Goal: Task Accomplishment & Management: Manage account settings

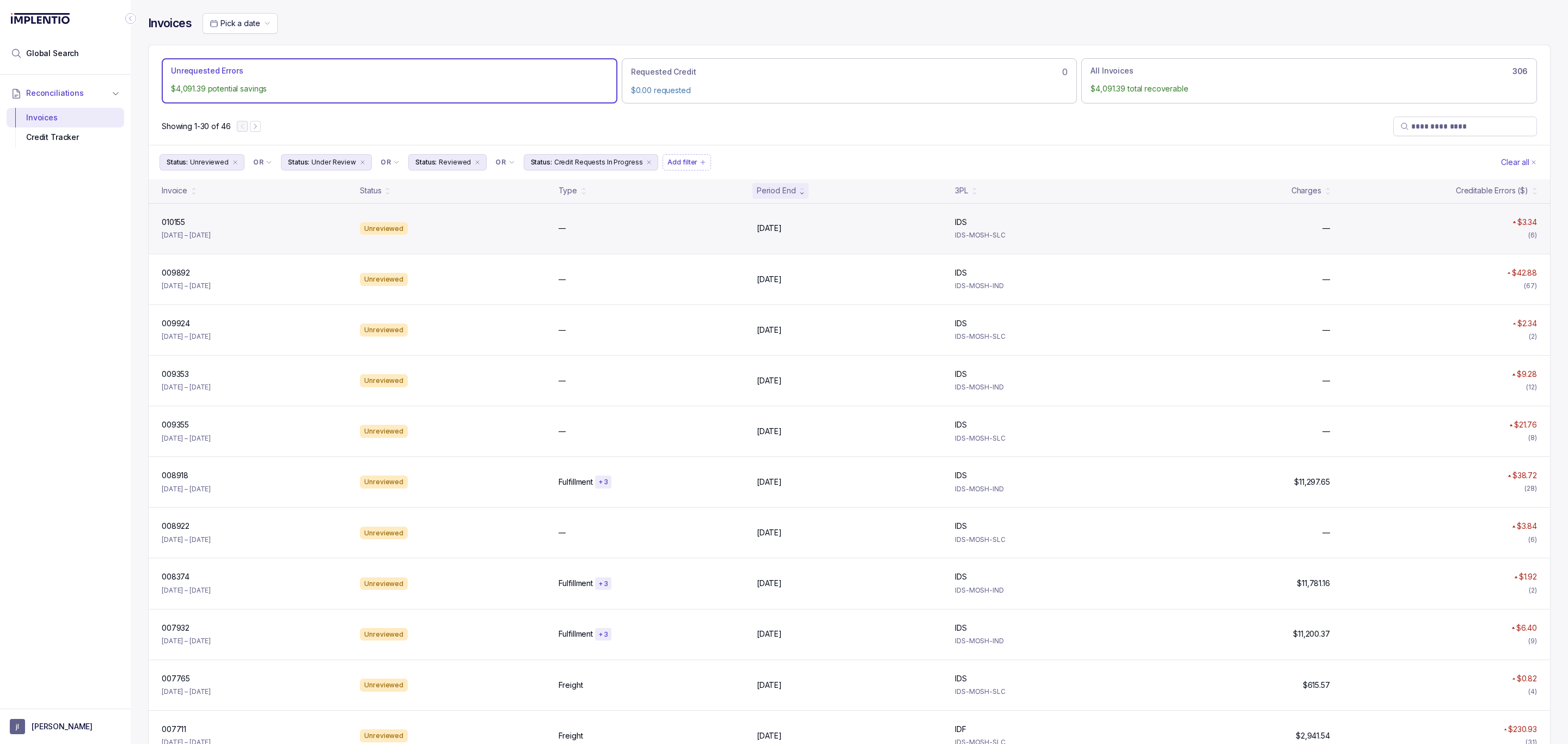
click at [184, 230] on div "010155 010155 [DATE] – [DATE]" at bounding box center [254, 228] width 194 height 24
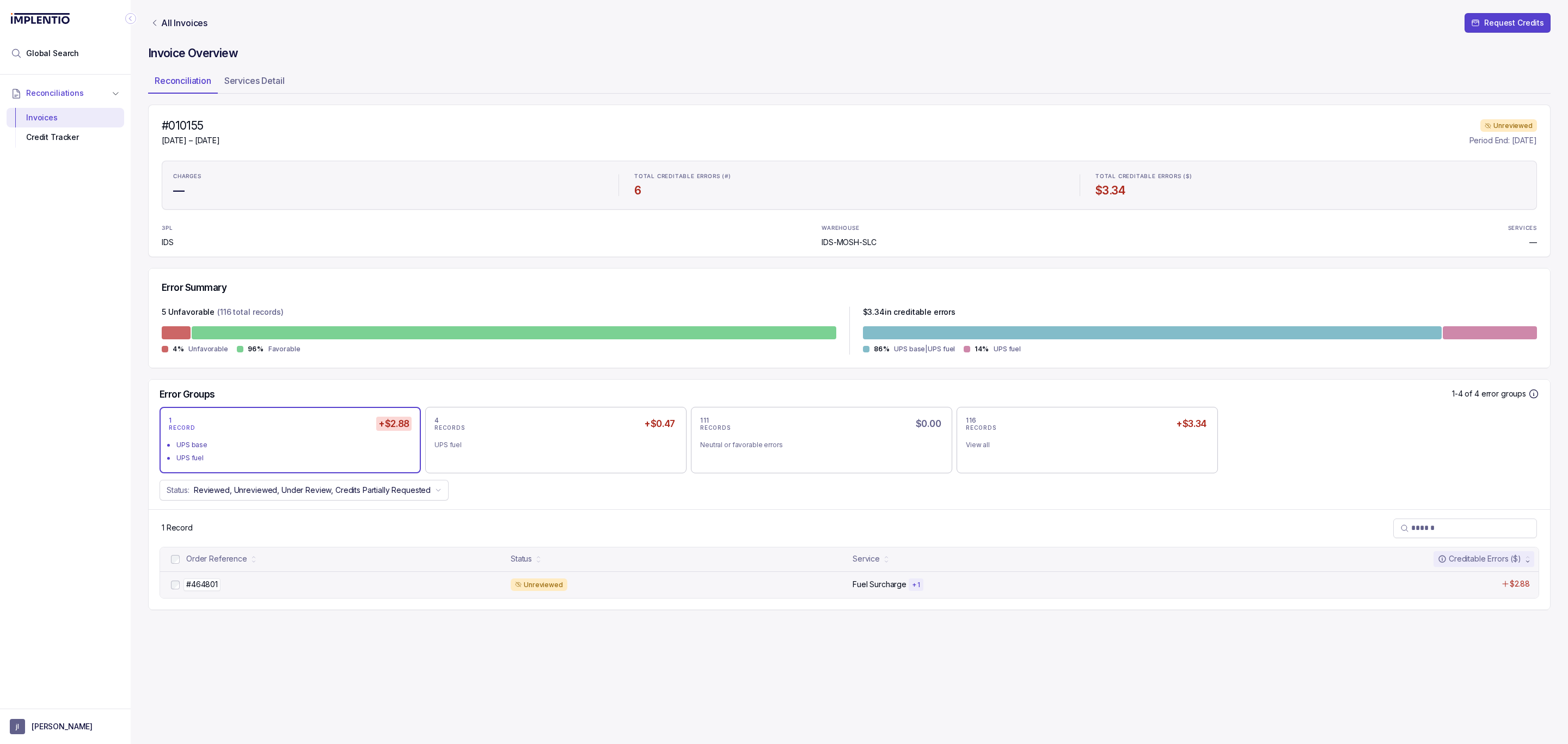
click at [201, 586] on p "#464801" at bounding box center [201, 584] width 37 height 12
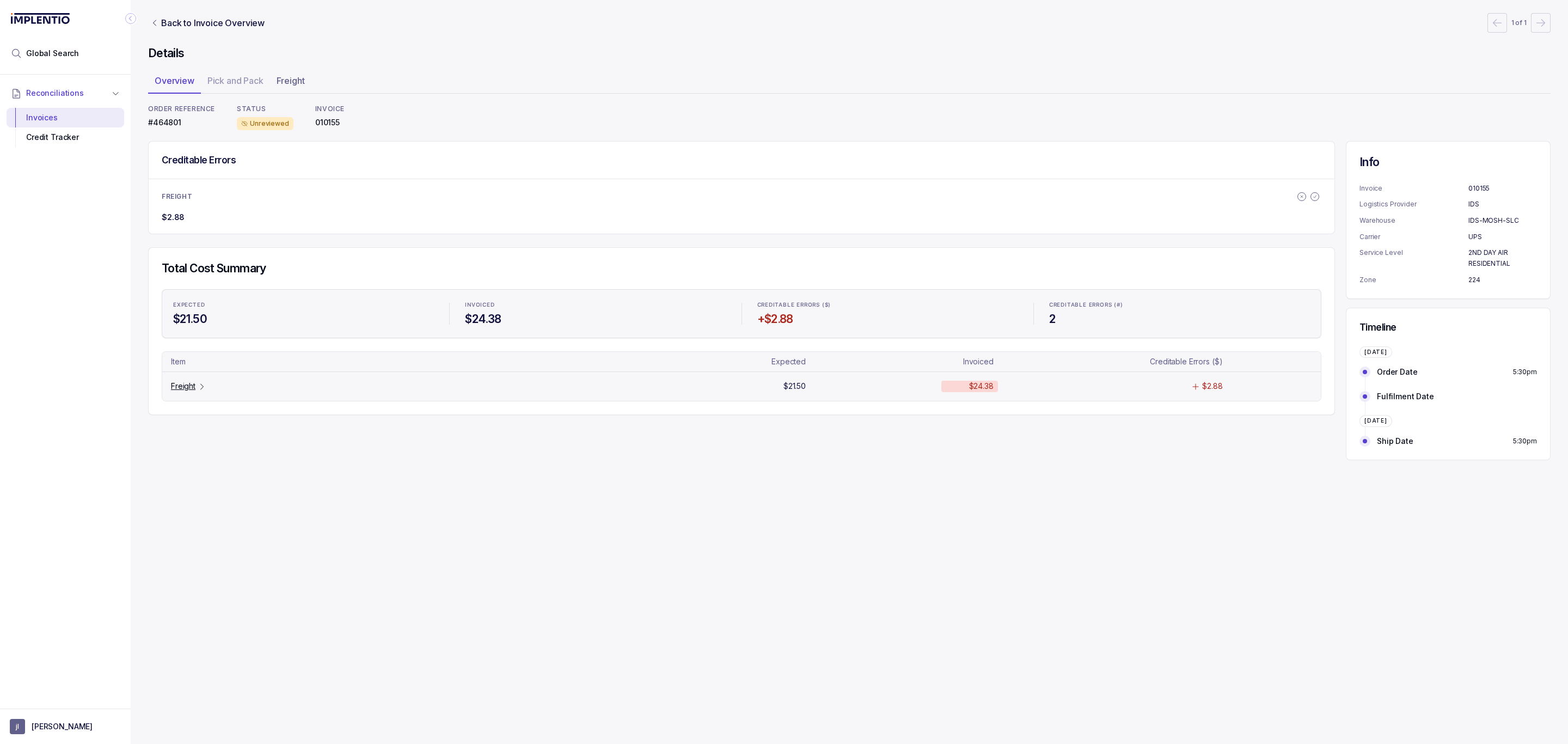
click at [180, 389] on p "Freight" at bounding box center [183, 386] width 24 height 11
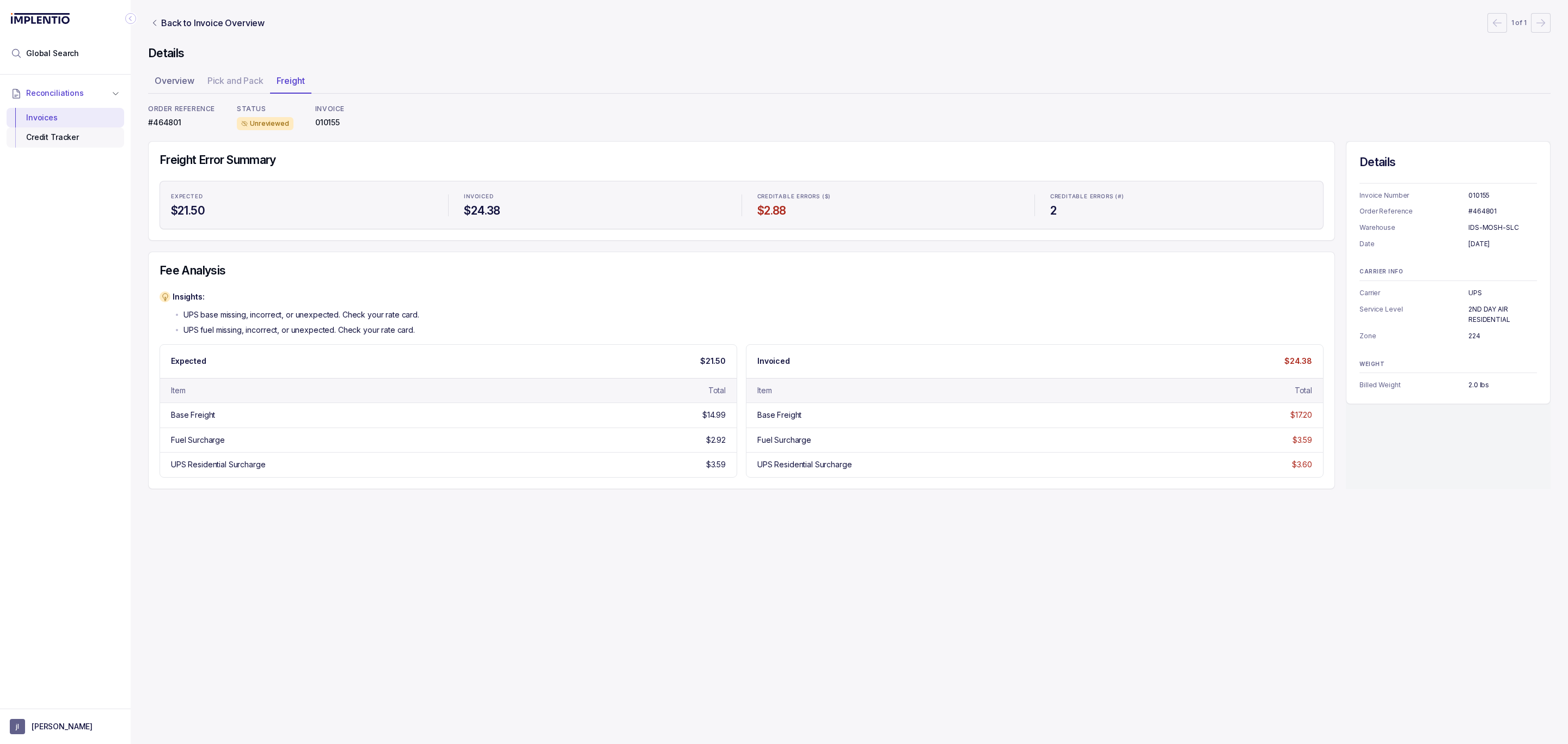
click at [74, 141] on div "Credit Tracker" at bounding box center [65, 137] width 100 height 19
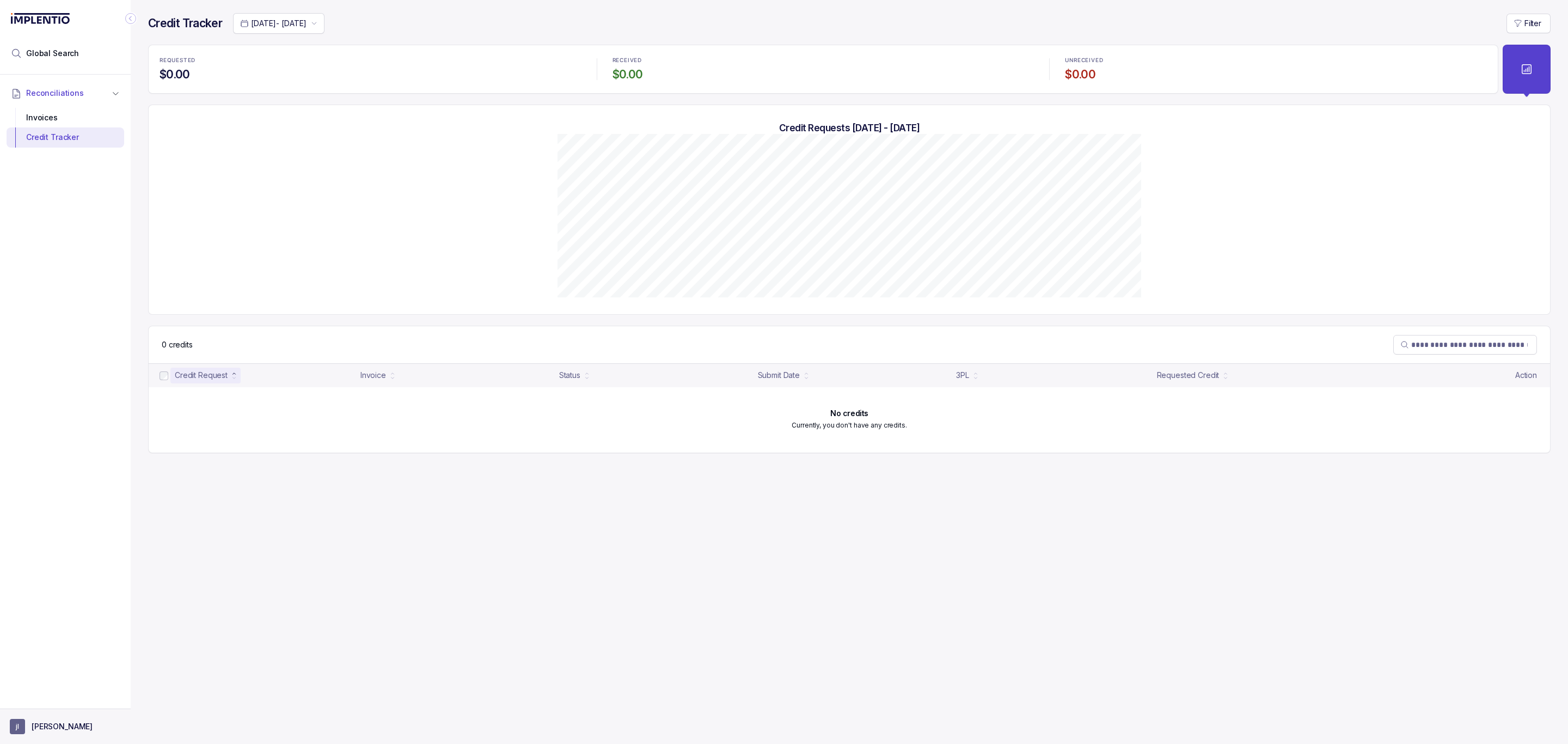
click at [29, 723] on button "[PERSON_NAME]" at bounding box center [65, 726] width 111 height 15
click at [36, 707] on p "Logout" at bounding box center [72, 703] width 90 height 11
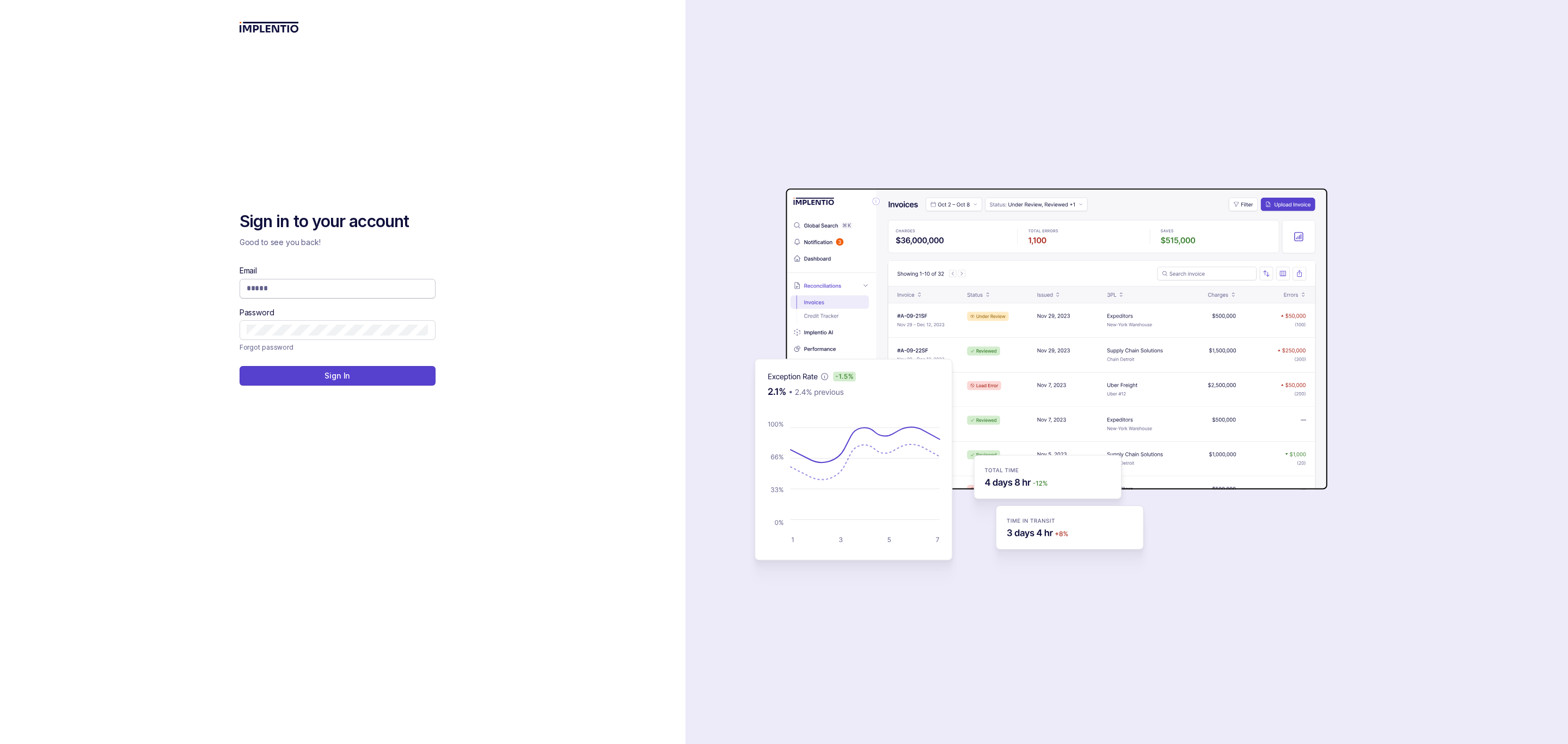
click at [313, 285] on input "Email" at bounding box center [337, 288] width 182 height 11
type input "**********"
